Goal: Task Accomplishment & Management: Complete application form

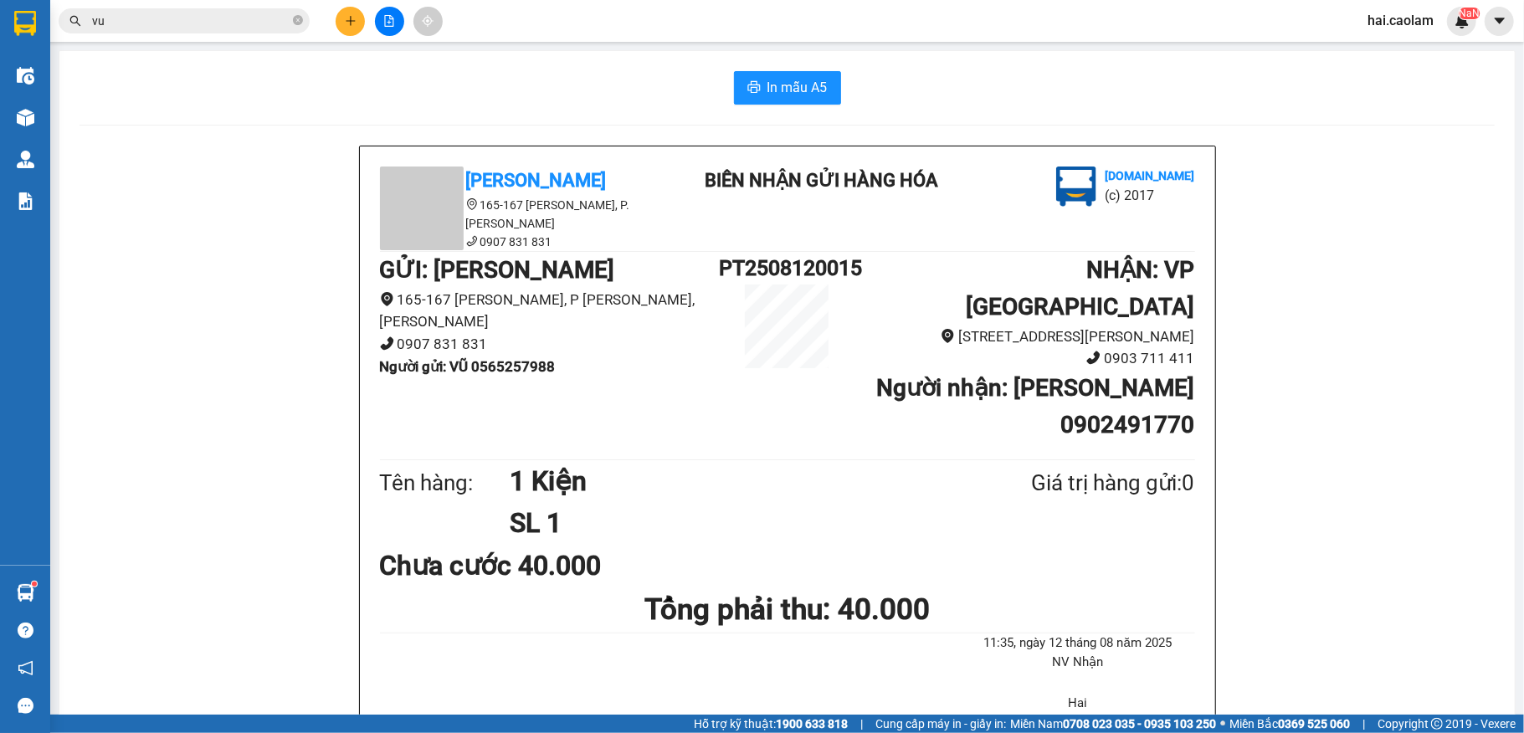
click at [356, 18] on icon "plus" at bounding box center [351, 21] width 12 height 12
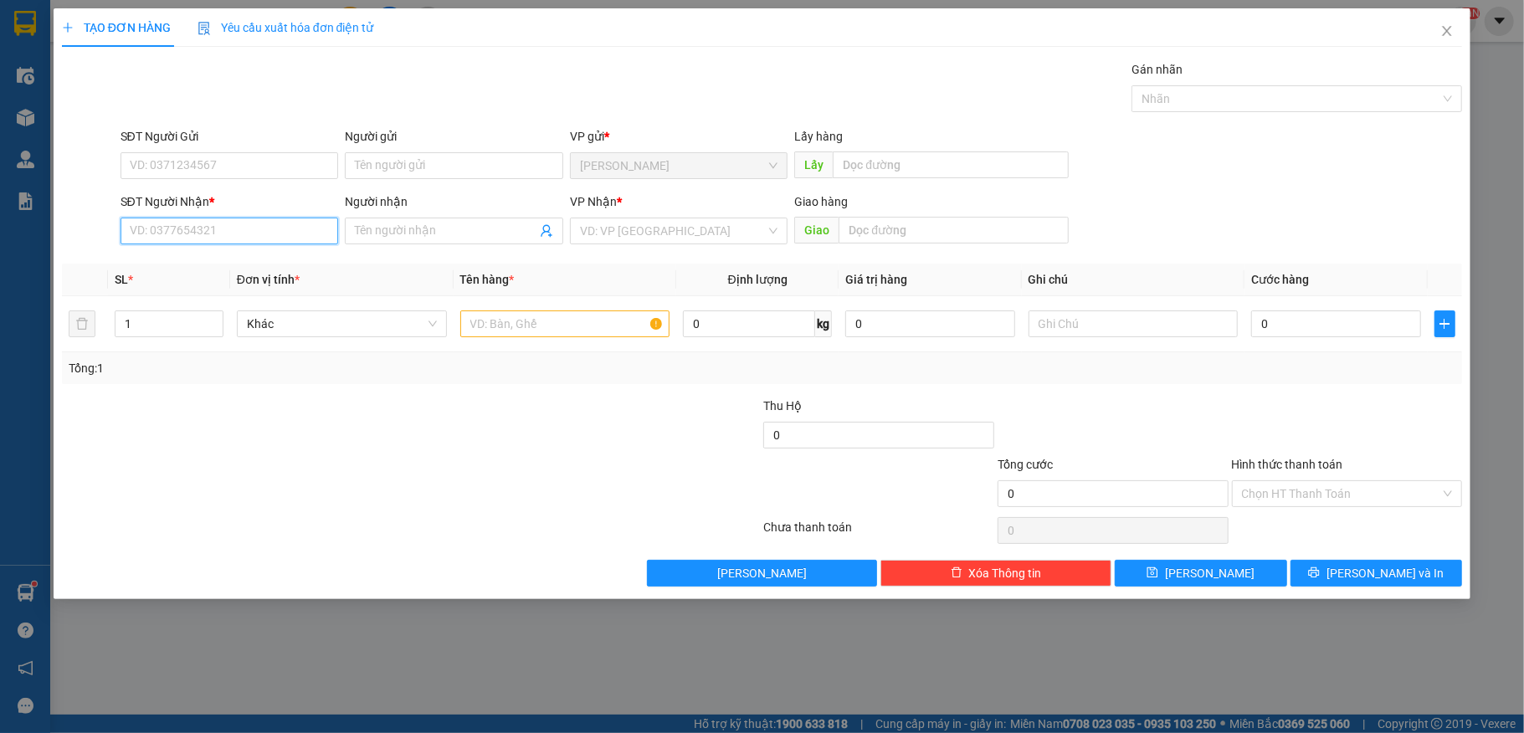
drag, startPoint x: 252, startPoint y: 226, endPoint x: 245, endPoint y: 219, distance: 9.5
click at [248, 222] on input "SĐT Người Nhận *" at bounding box center [229, 231] width 218 height 27
type input "0335693096"
click at [402, 239] on input "Người nhận" at bounding box center [446, 231] width 182 height 18
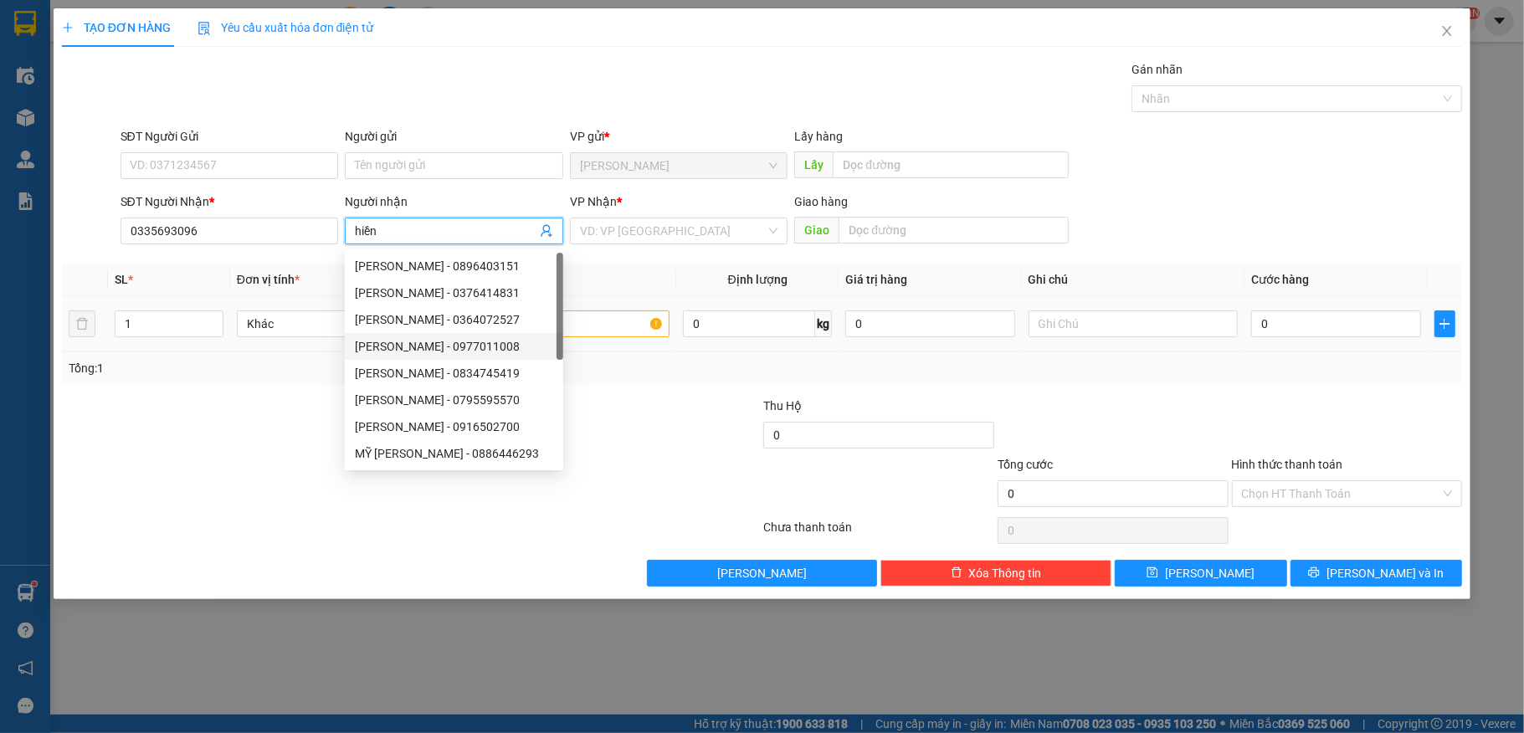
type input "hiền"
click at [623, 322] on input "text" at bounding box center [565, 323] width 210 height 27
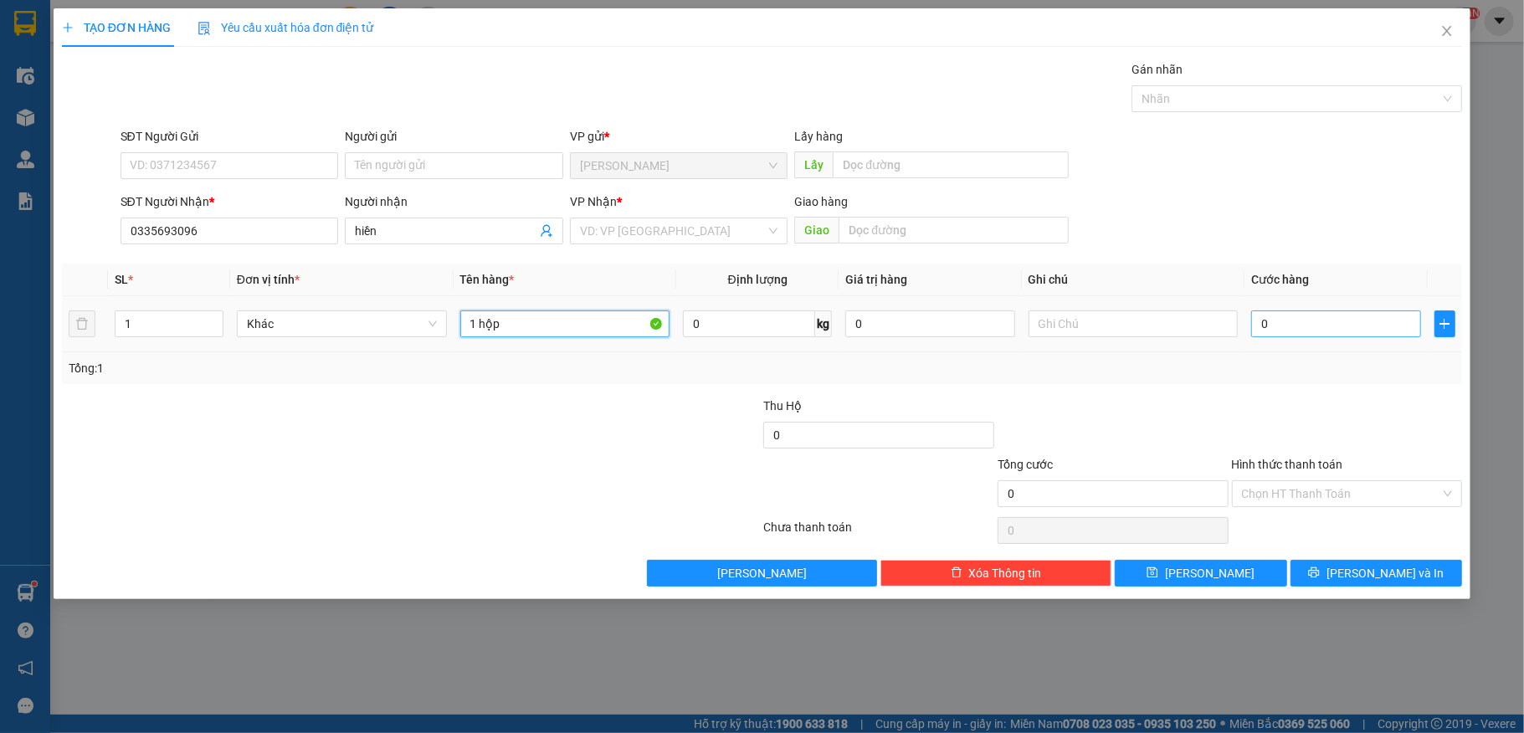
type input "1 hộp"
click at [1280, 326] on input "0" at bounding box center [1335, 323] width 169 height 27
type input "3"
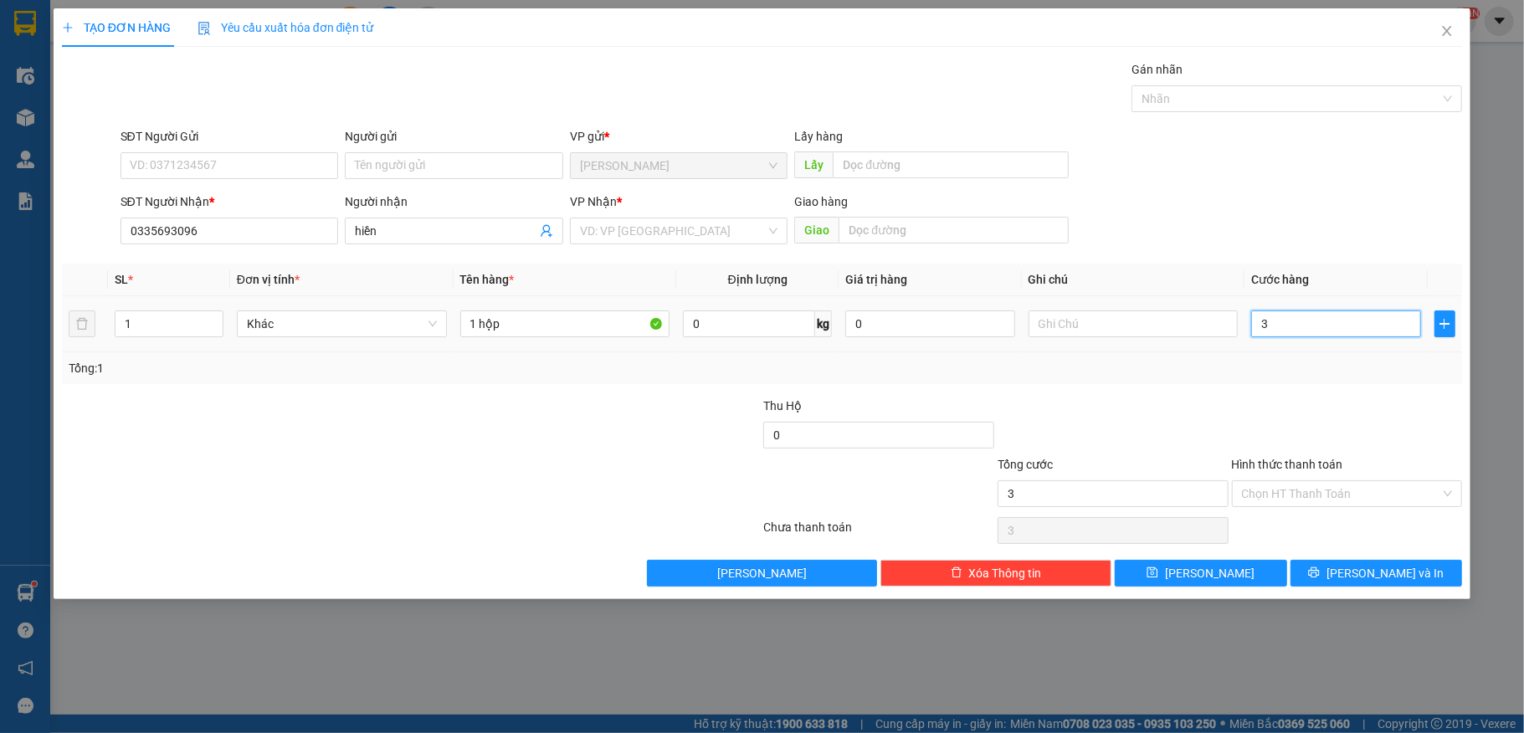
type input "30"
type input "30.000"
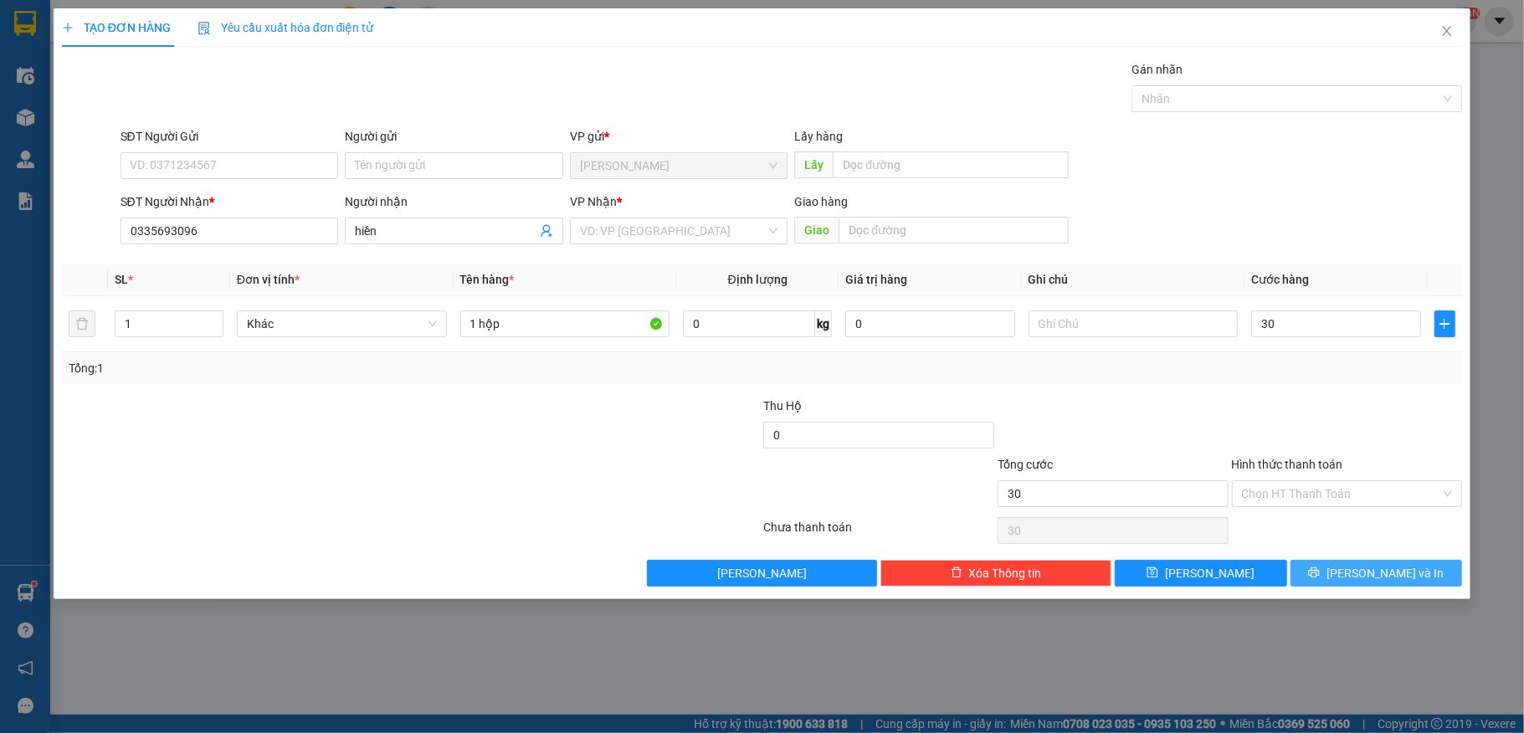
type input "30.000"
click at [1340, 569] on button "[PERSON_NAME] và In" at bounding box center [1376, 573] width 172 height 27
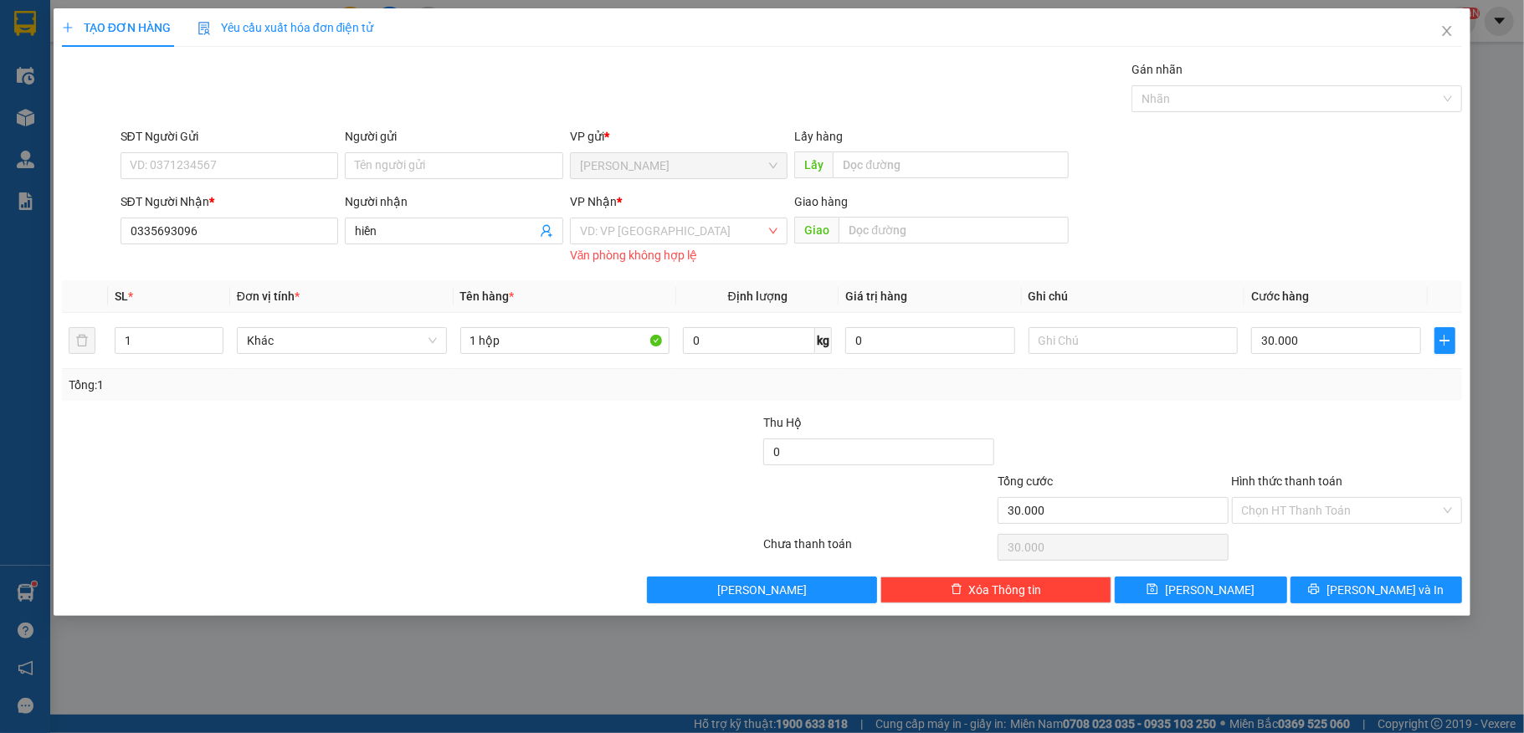
click at [721, 245] on div "VD: VP Sài Gòn Văn [PERSON_NAME] hợp lệ" at bounding box center [679, 240] width 218 height 44
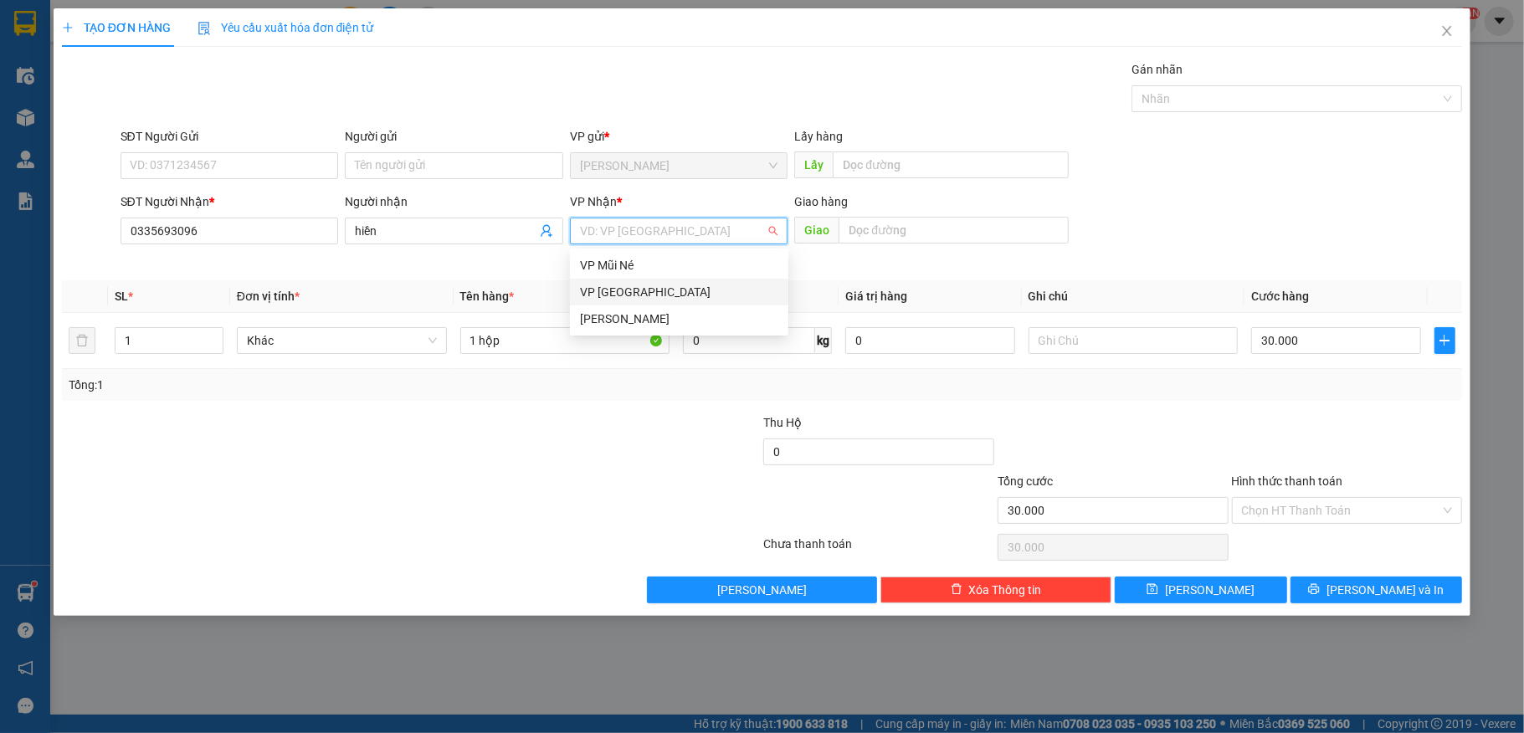
drag, startPoint x: 734, startPoint y: 295, endPoint x: 1029, endPoint y: 446, distance: 331.5
click at [734, 298] on div "VP [GEOGRAPHIC_DATA]" at bounding box center [679, 292] width 198 height 18
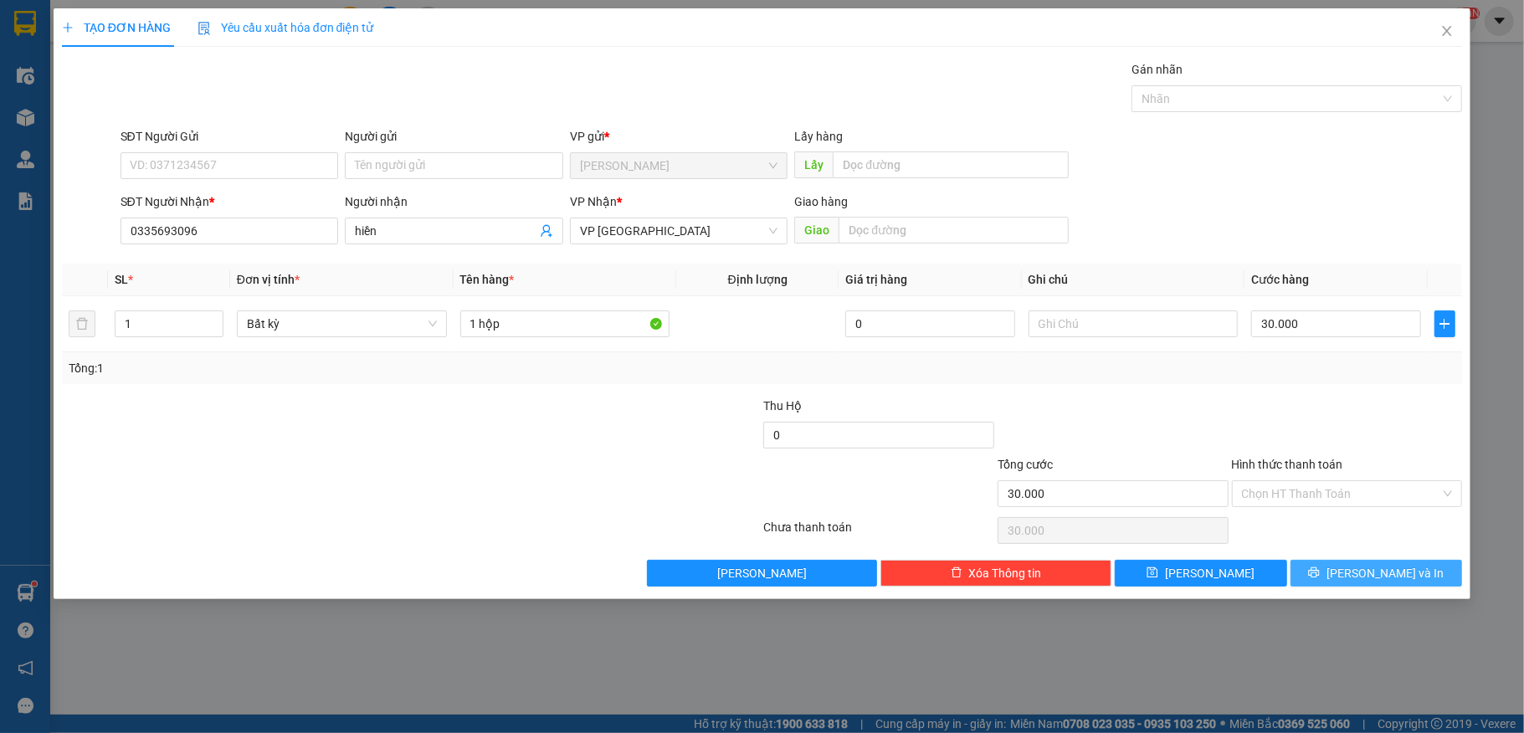
click at [1357, 576] on button "[PERSON_NAME] và In" at bounding box center [1376, 573] width 172 height 27
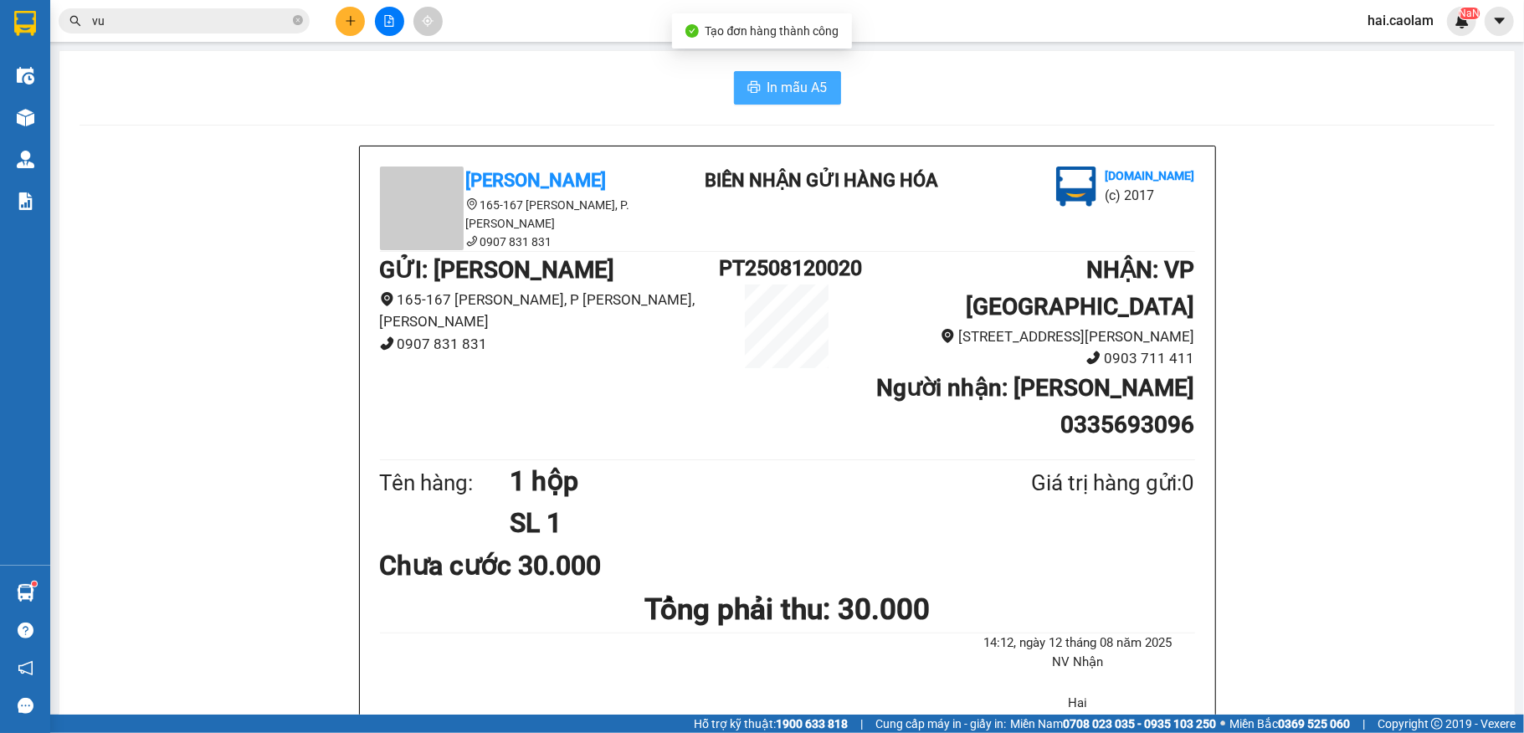
click at [788, 85] on span "In mẫu A5" at bounding box center [797, 87] width 60 height 21
click at [299, 23] on icon "close-circle" at bounding box center [298, 20] width 10 height 10
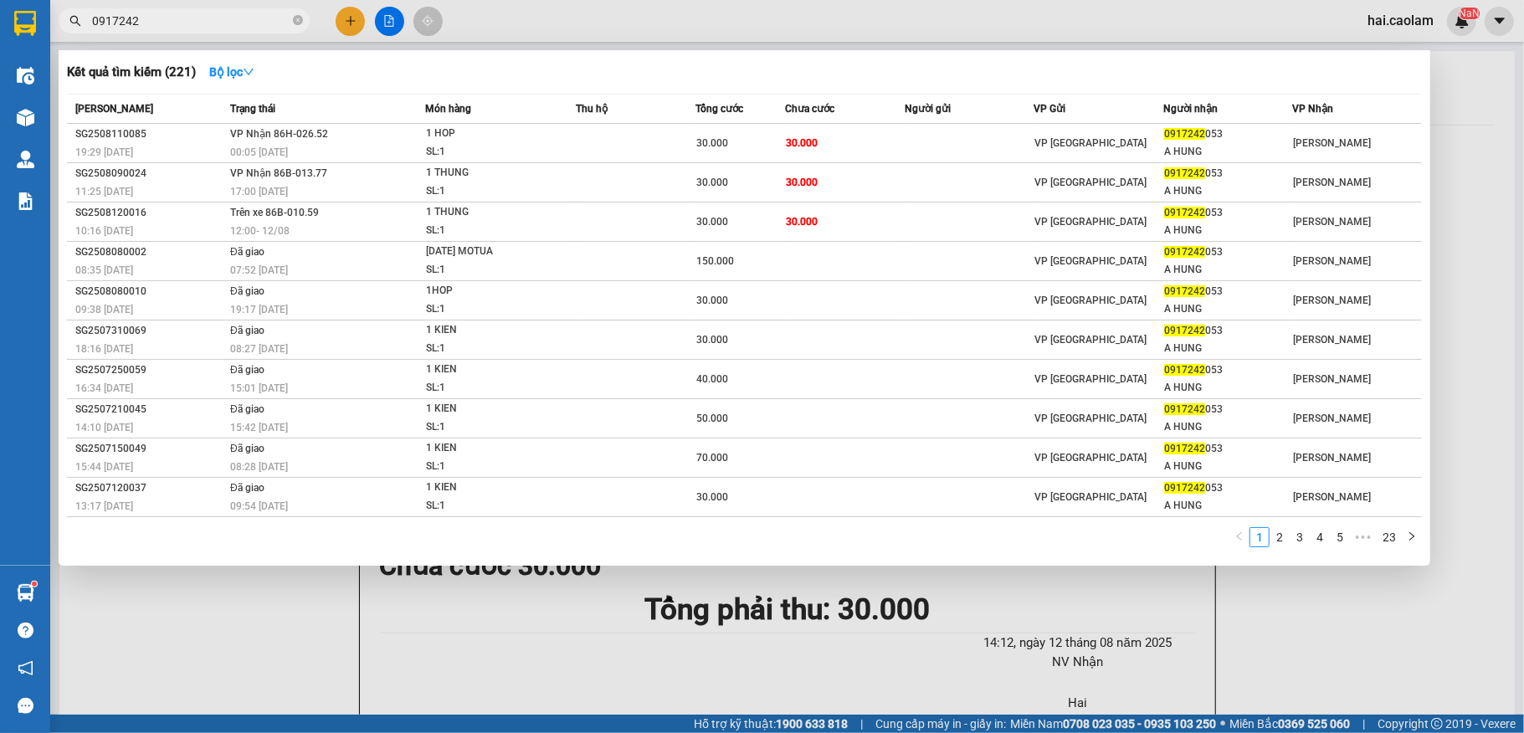
type input "0917242"
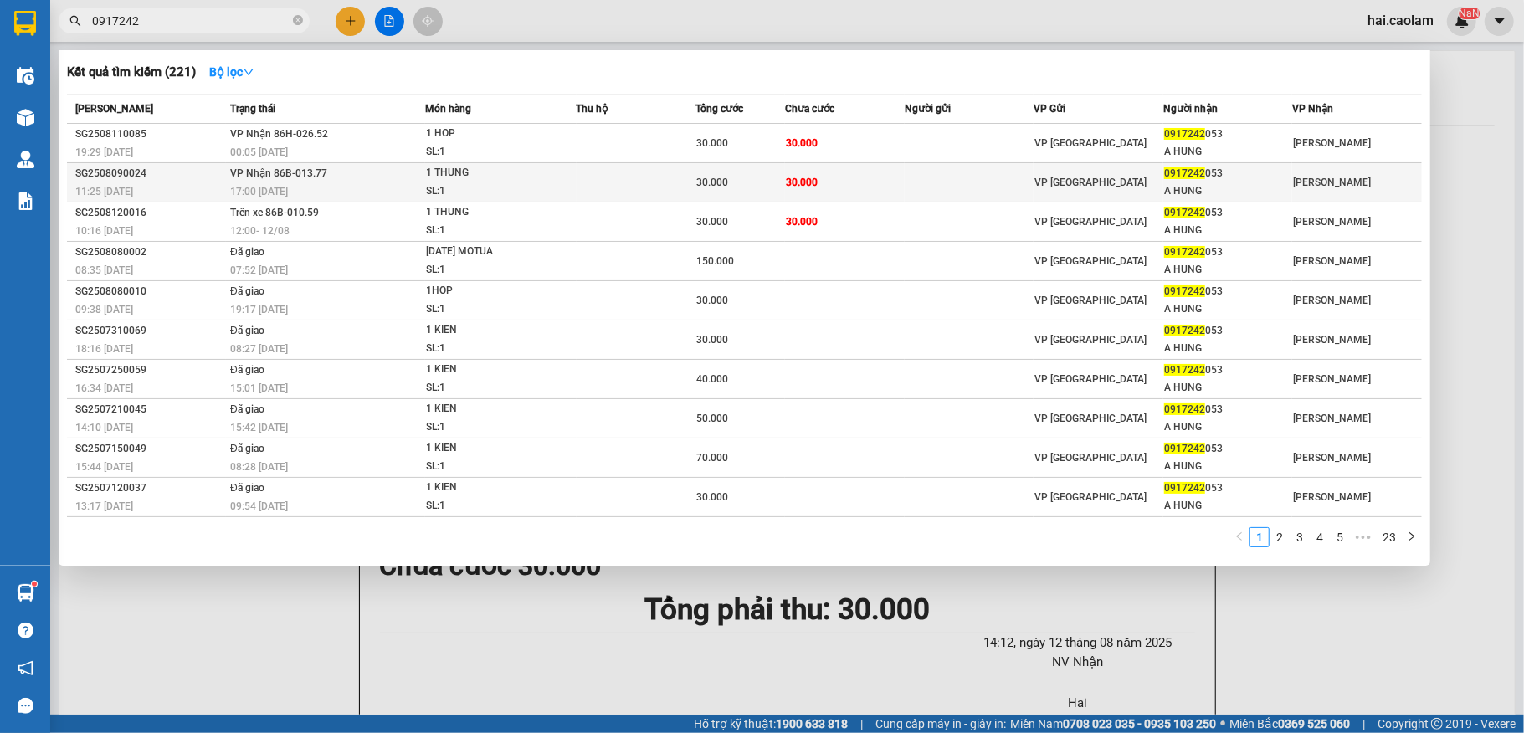
click at [412, 176] on td "[PERSON_NAME] 86B-013.77 17:00 [DATE]" at bounding box center [325, 182] width 199 height 39
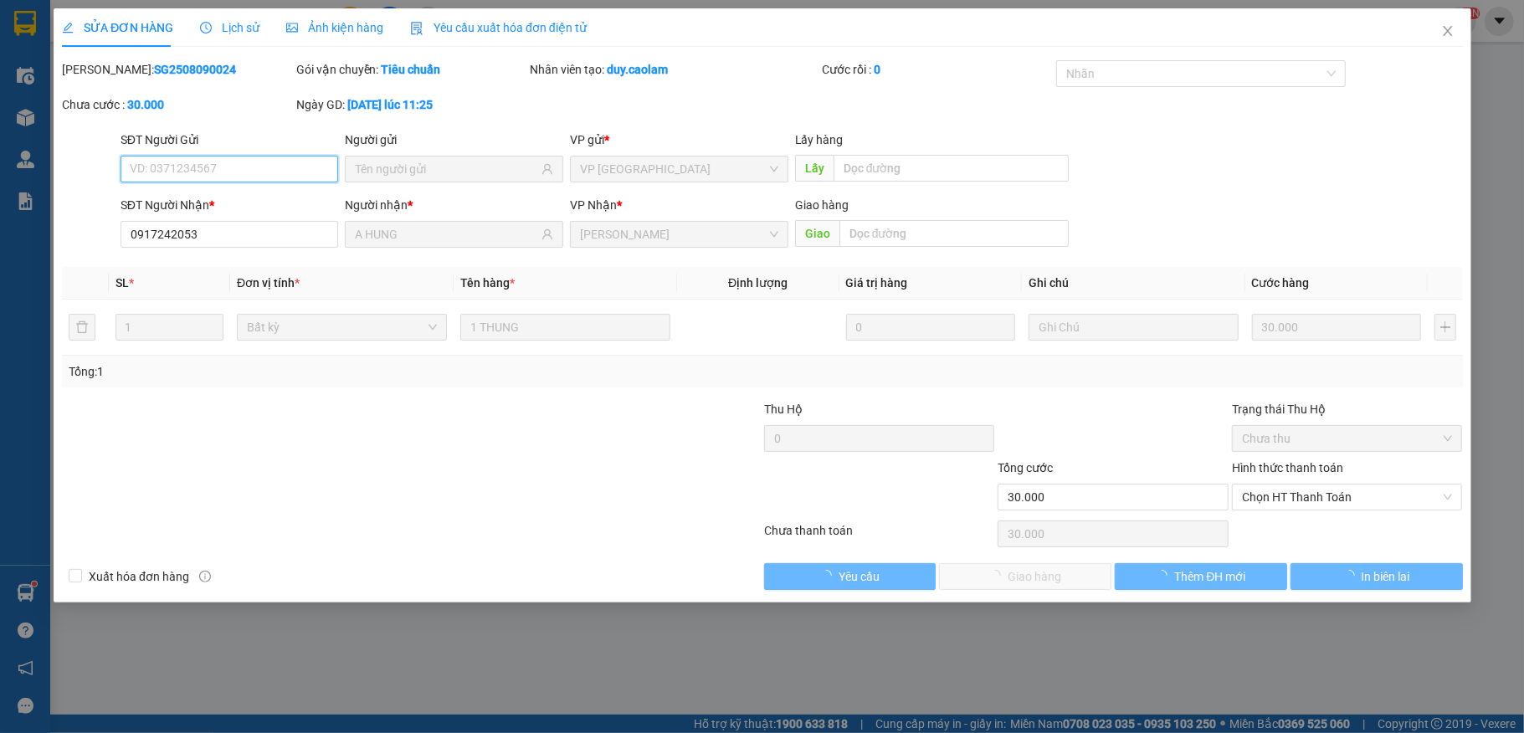
type input "0917242053"
type input "A HUNG"
type input "30.000"
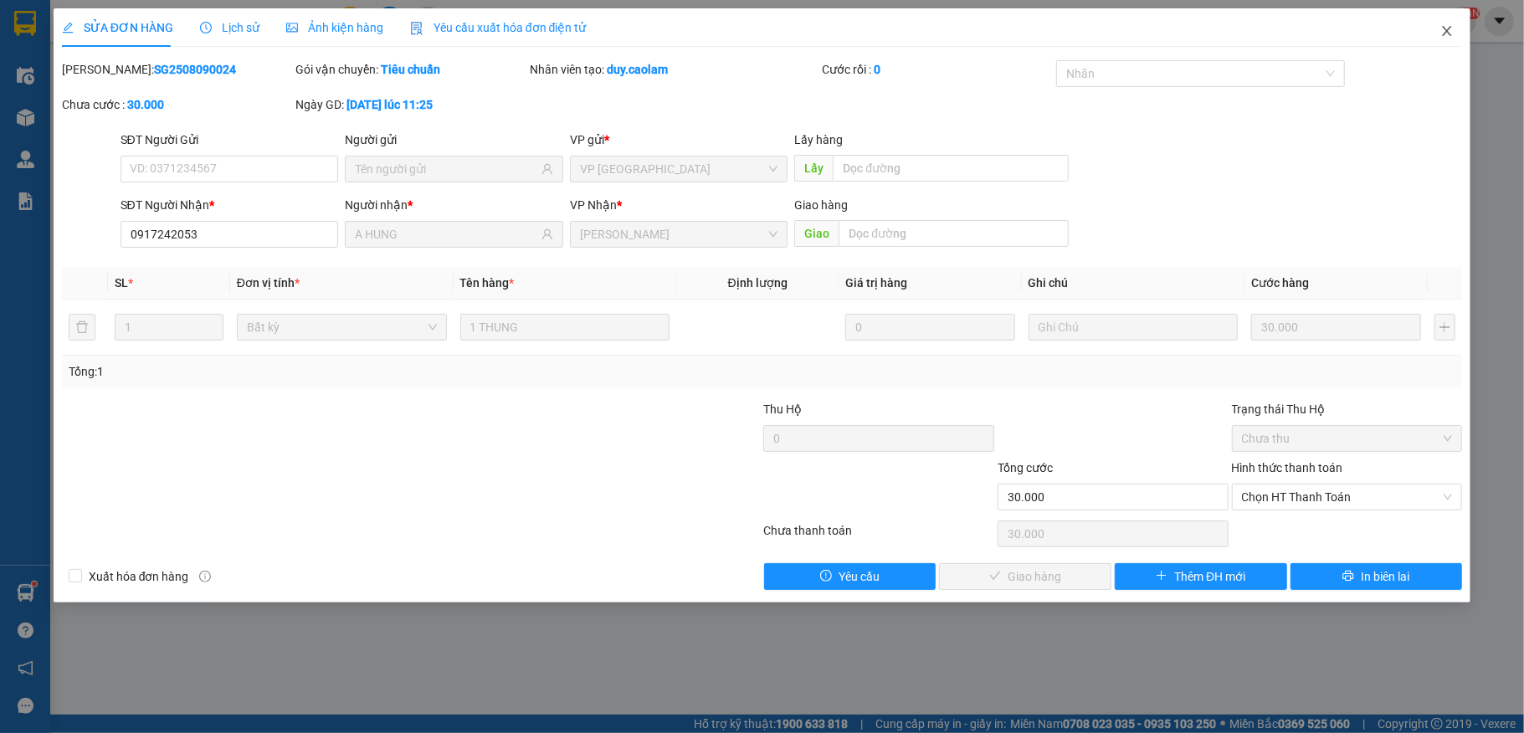
click at [1447, 32] on icon "close" at bounding box center [1446, 31] width 9 height 10
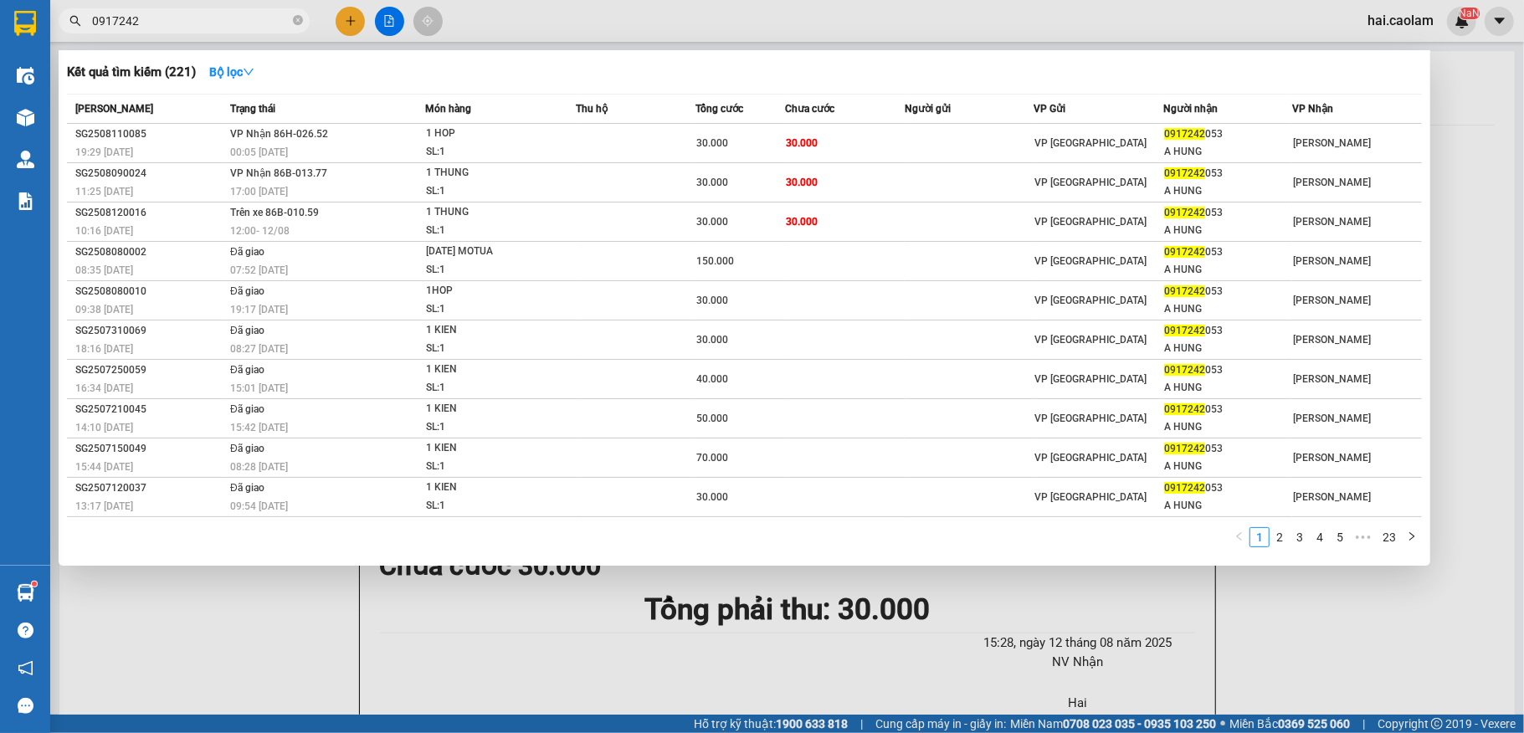
click at [226, 21] on input "0917242" at bounding box center [190, 21] width 197 height 18
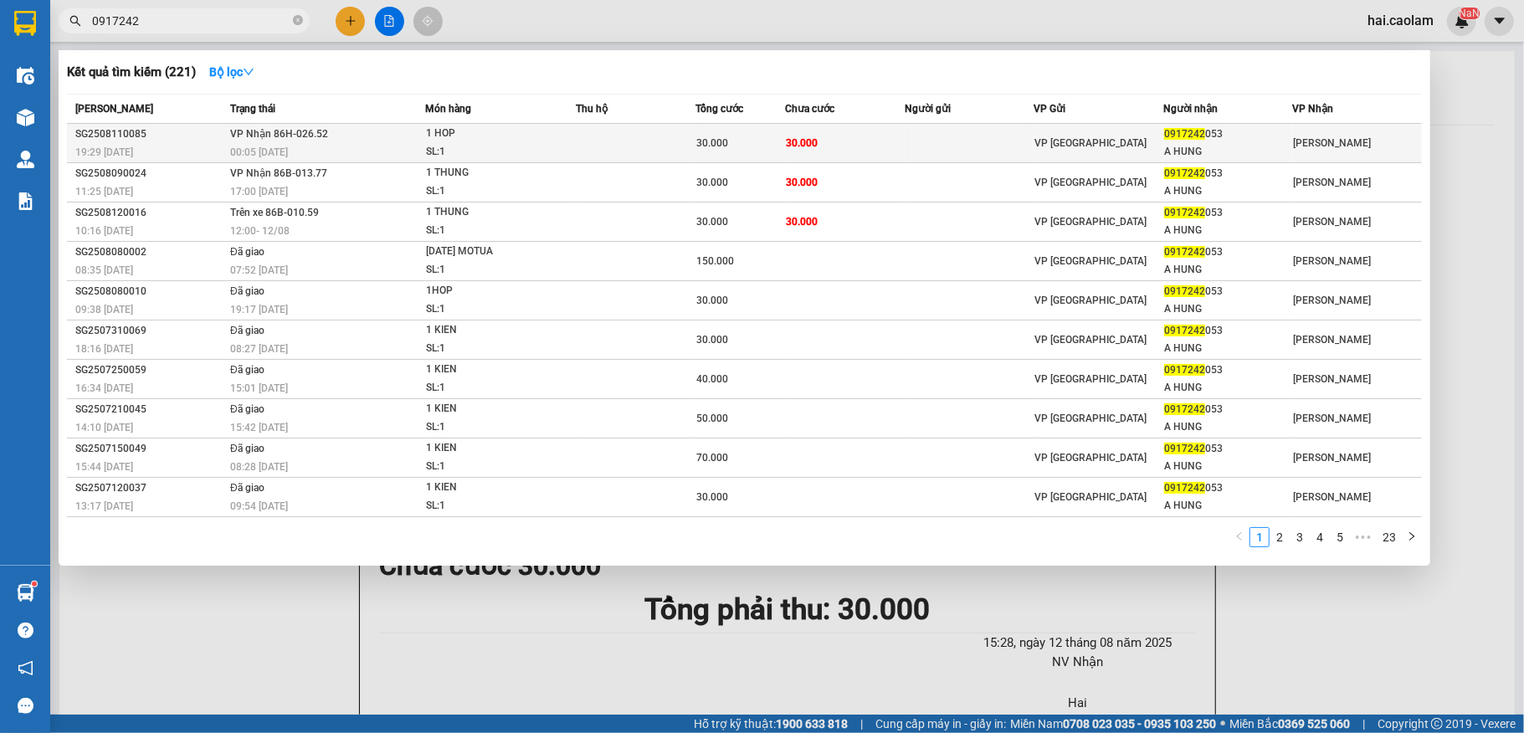
click at [373, 146] on div "00:05 [DATE]" at bounding box center [327, 152] width 194 height 18
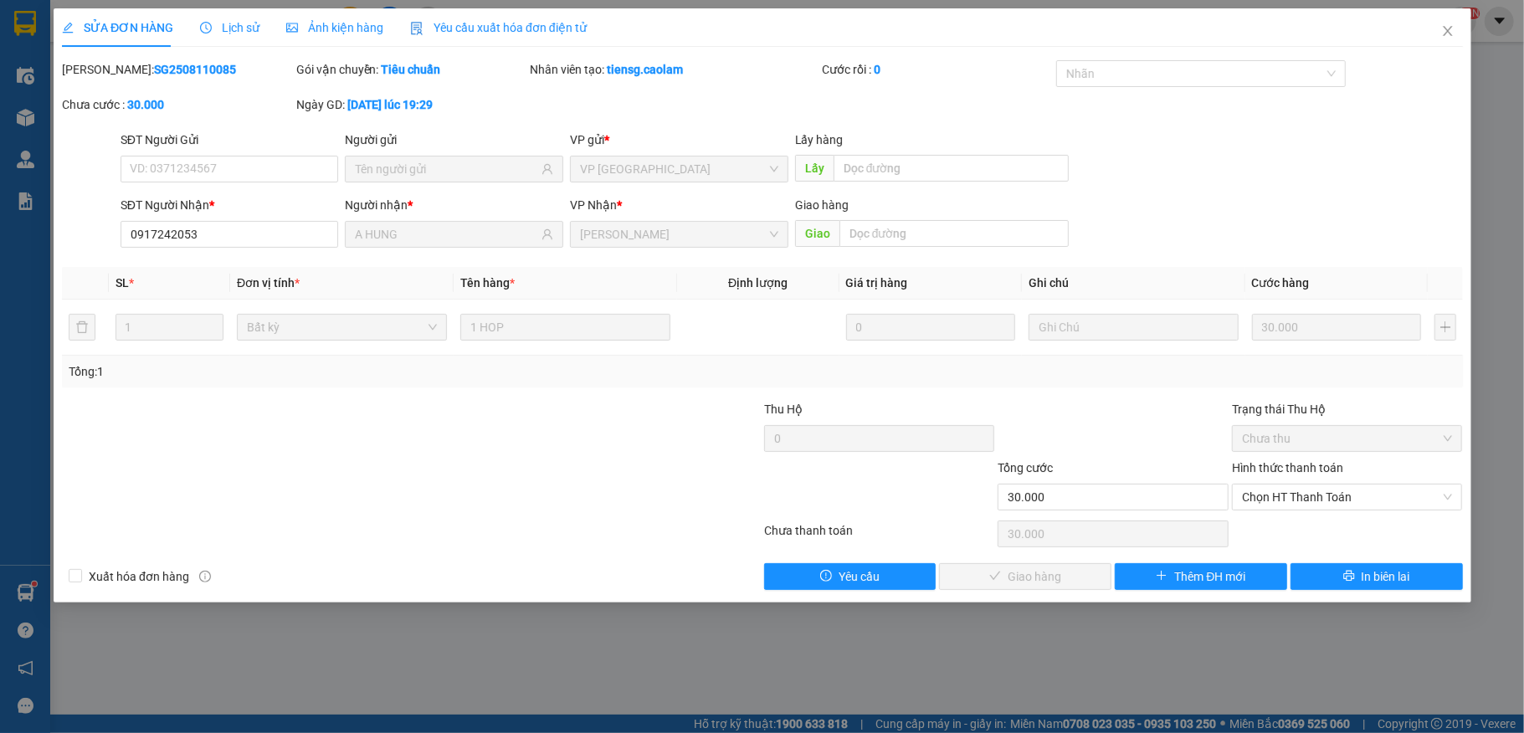
type input "0917242053"
type input "A HUNG"
type input "30.000"
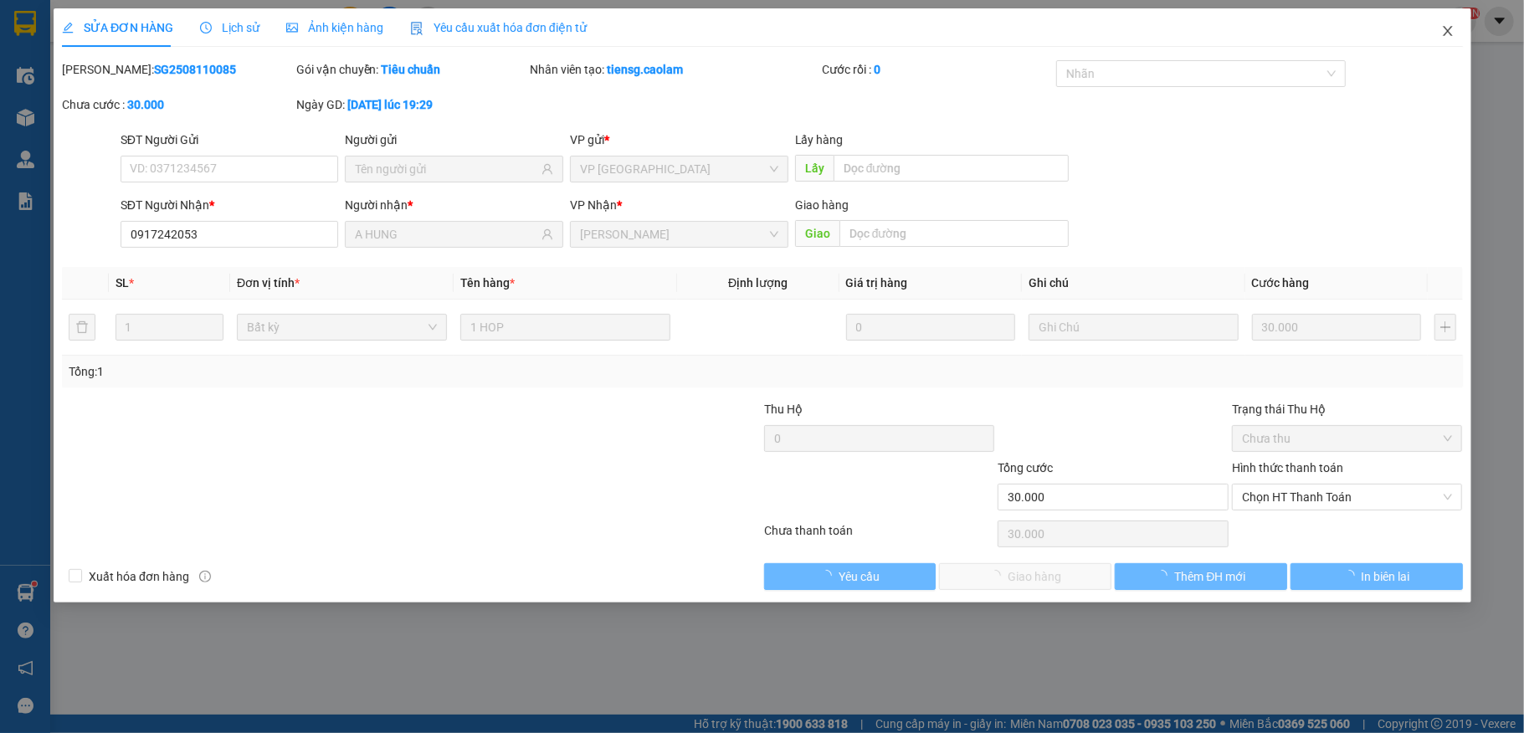
click at [1447, 24] on span "Close" at bounding box center [1446, 31] width 47 height 47
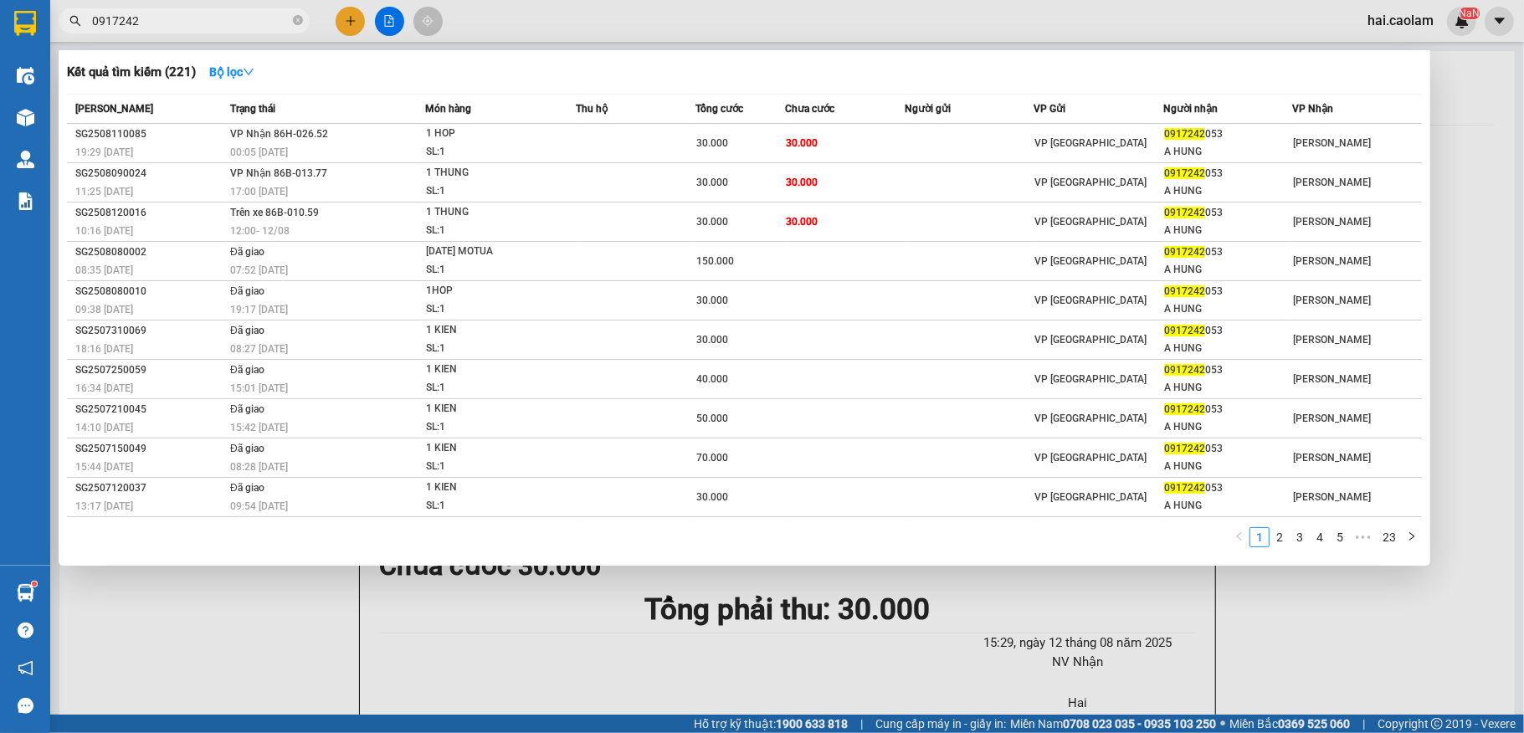
click at [184, 22] on input "0917242" at bounding box center [190, 21] width 197 height 18
